Goal: Task Accomplishment & Management: Complete application form

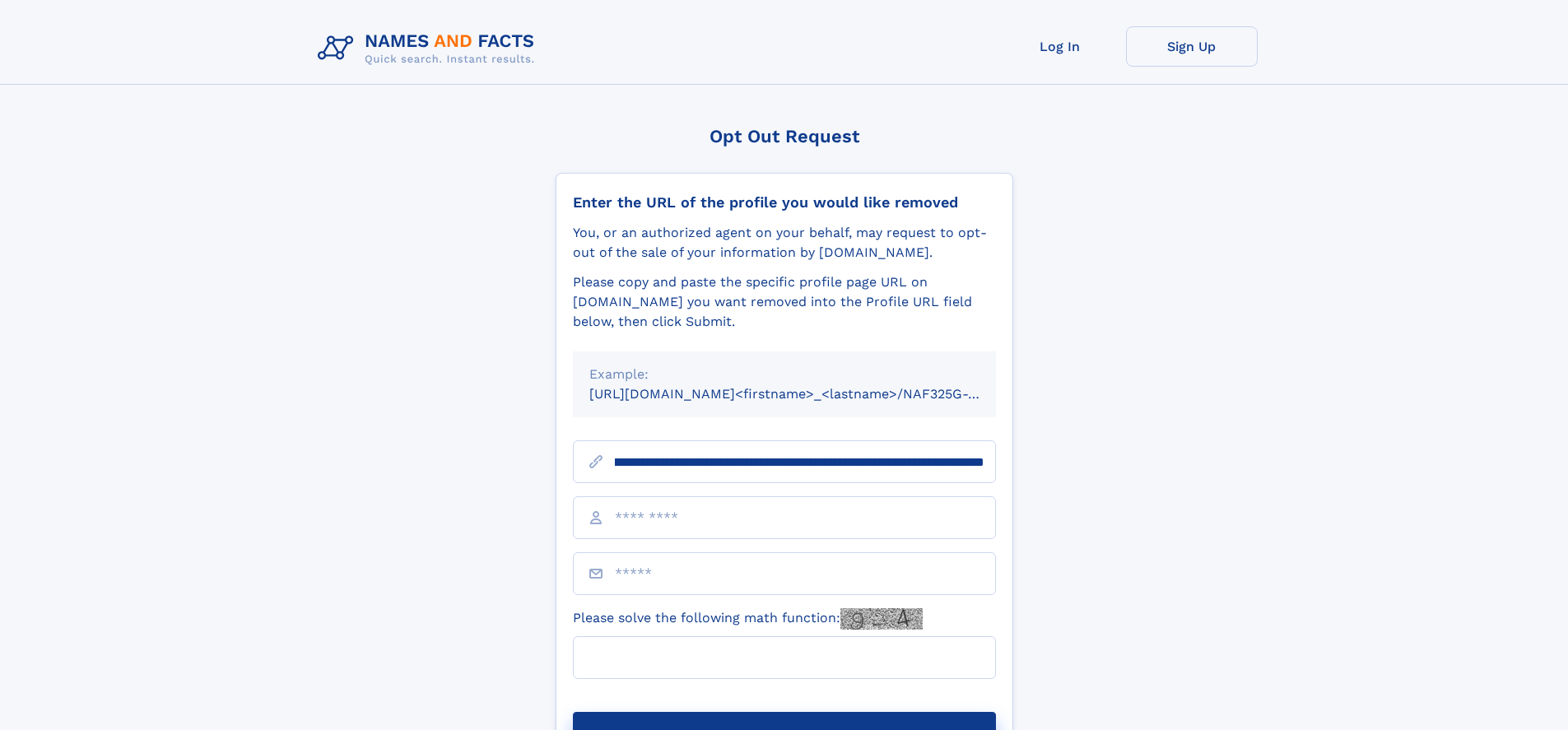
scroll to position [0, 203]
type input "**********"
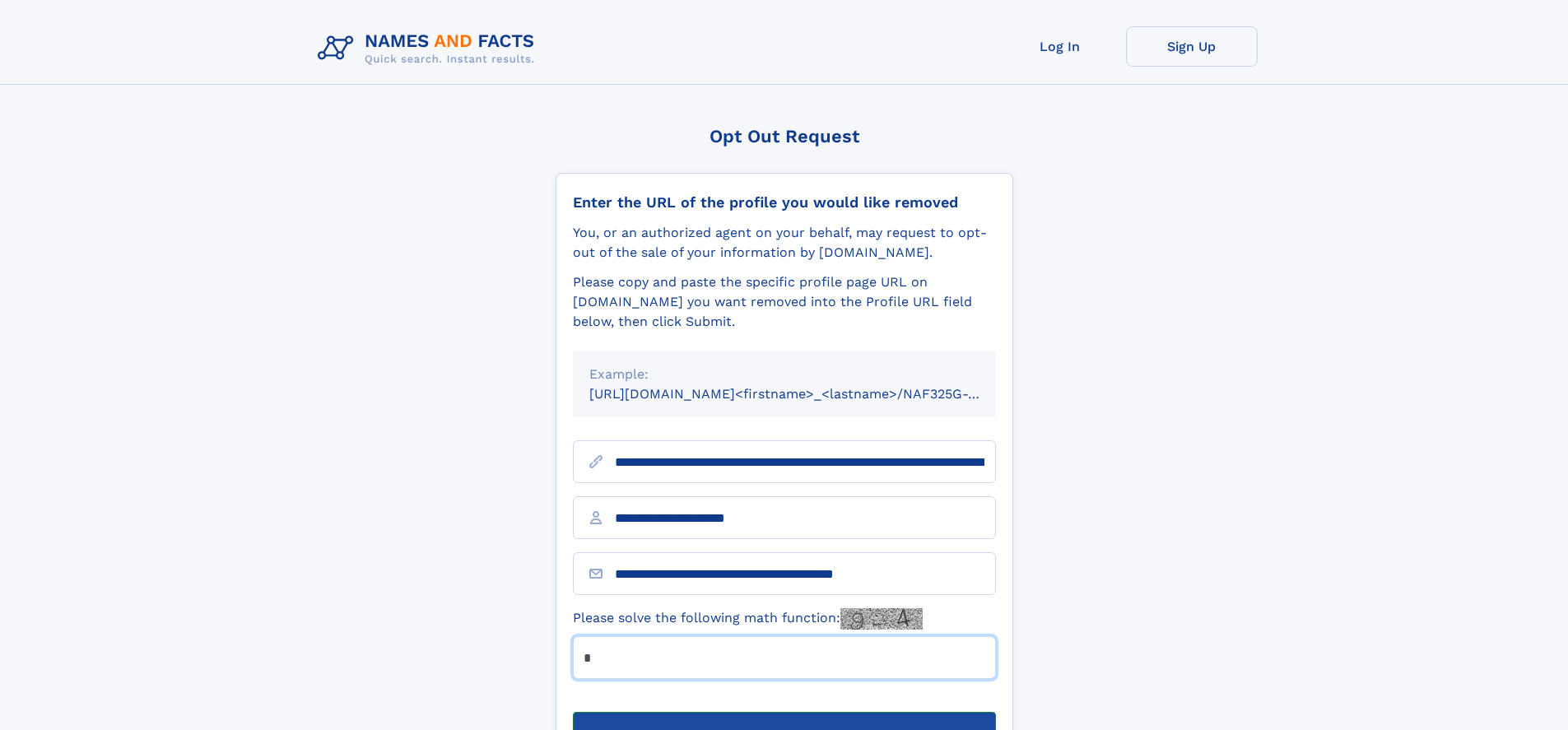
type input "*"
click at [784, 712] on button "Submit Opt Out Request" at bounding box center [785, 739] width 423 height 53
